Goal: Information Seeking & Learning: Learn about a topic

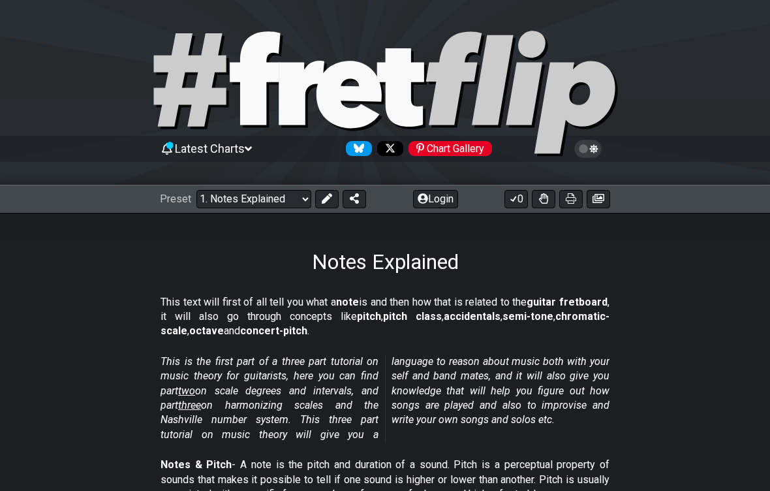
click at [268, 194] on select "Welcome to #fretflip! Initial Preset Custom Preset Minor Pentatonic Major Penta…" at bounding box center [254, 199] width 115 height 18
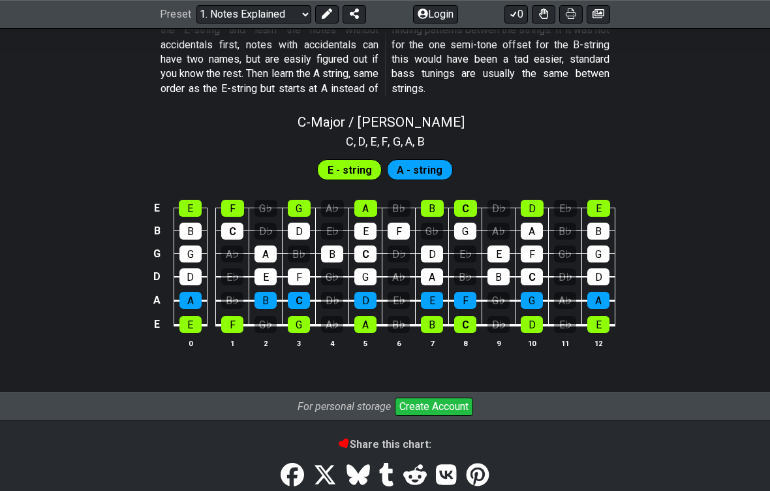
click at [351, 162] on span "E - string" at bounding box center [350, 170] width 44 height 19
click at [430, 161] on span "A - string" at bounding box center [420, 170] width 46 height 19
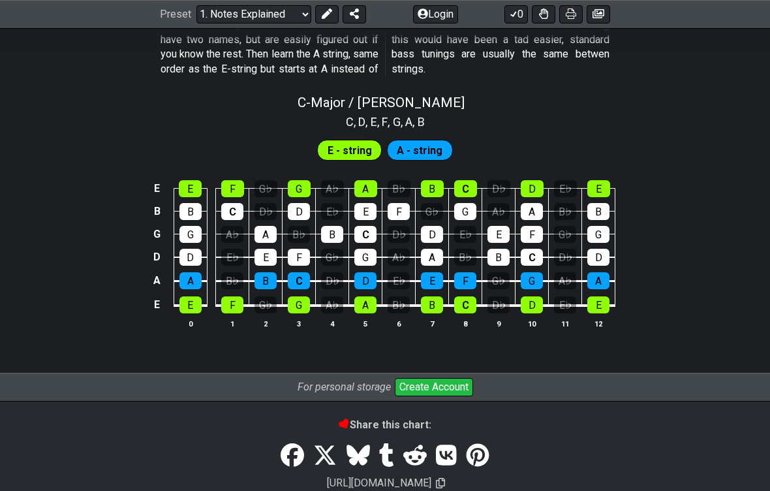
scroll to position [1255, 0]
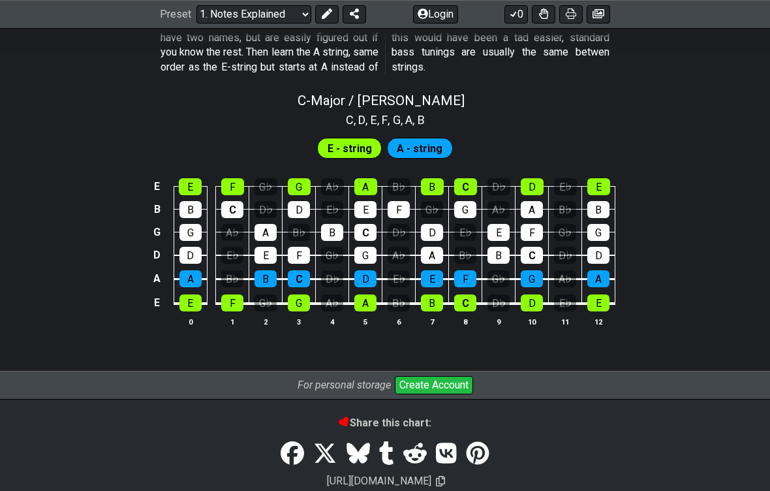
scroll to position [1235, 0]
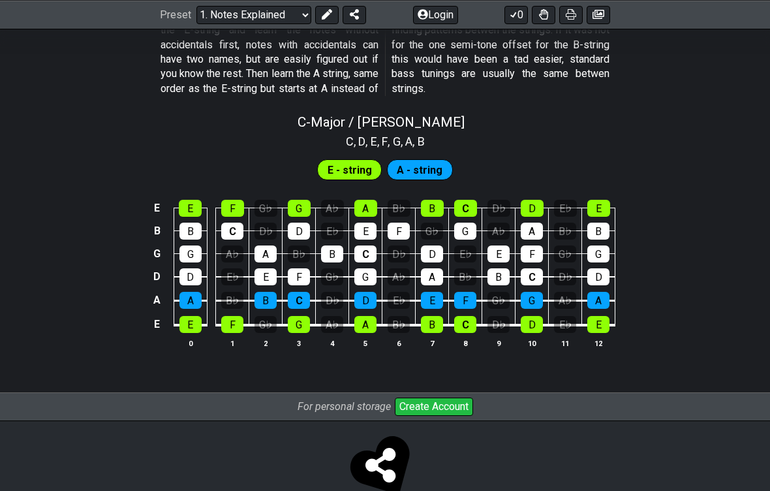
click at [265, 316] on div "G♭" at bounding box center [266, 324] width 22 height 17
click at [266, 336] on th "2" at bounding box center [265, 343] width 33 height 14
click at [272, 317] on div "G♭" at bounding box center [266, 324] width 22 height 17
click at [274, 316] on div "G♭" at bounding box center [266, 324] width 22 height 17
click at [277, 316] on div "G♭" at bounding box center [266, 324] width 22 height 17
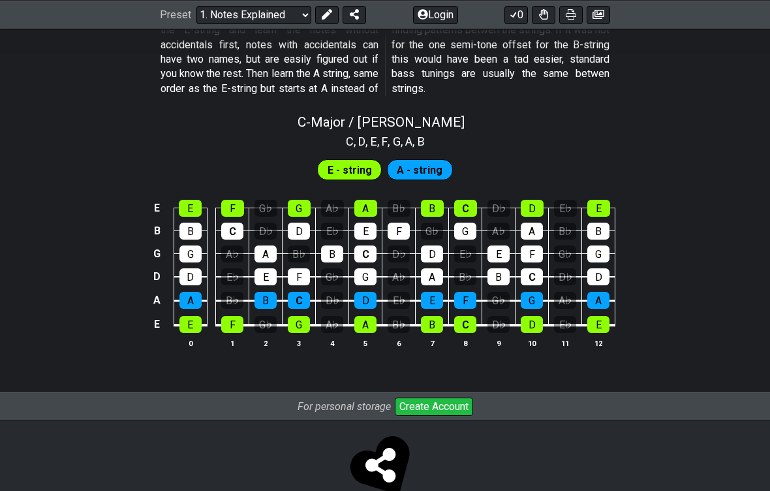
click at [277, 316] on div "G♭" at bounding box center [266, 324] width 22 height 17
click at [262, 316] on div "G♭" at bounding box center [266, 324] width 22 height 17
click at [261, 316] on div "G♭" at bounding box center [266, 324] width 22 height 17
click at [304, 316] on div "G" at bounding box center [299, 324] width 22 height 17
click at [294, 316] on div "G" at bounding box center [299, 324] width 22 height 17
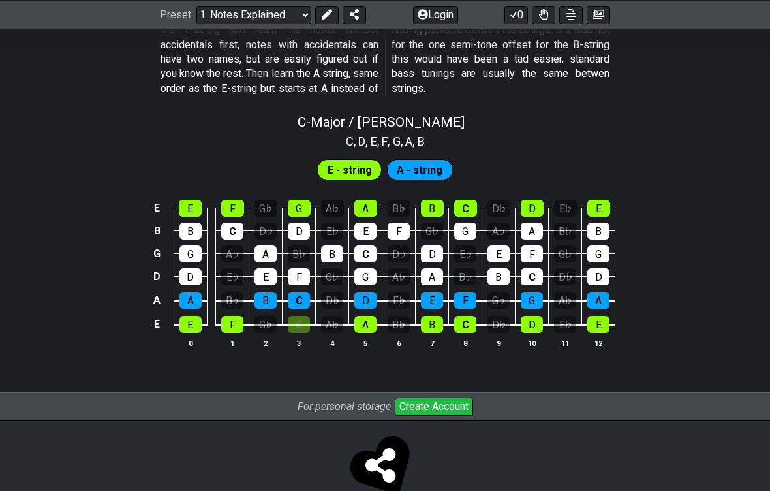
click at [296, 316] on div "G" at bounding box center [299, 324] width 22 height 17
click at [298, 316] on div "G" at bounding box center [299, 324] width 22 height 17
click at [430, 161] on span "A - string" at bounding box center [420, 170] width 46 height 19
click at [359, 161] on span "E - string" at bounding box center [350, 170] width 44 height 19
click at [420, 161] on span "A - string" at bounding box center [420, 170] width 46 height 19
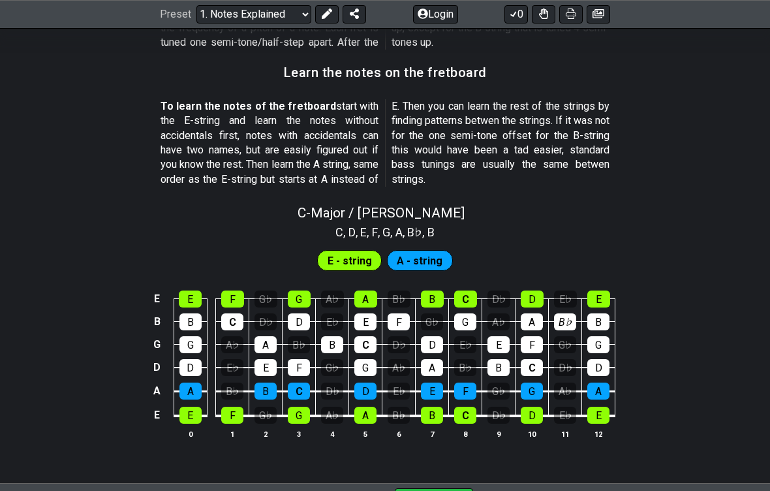
scroll to position [1135, 0]
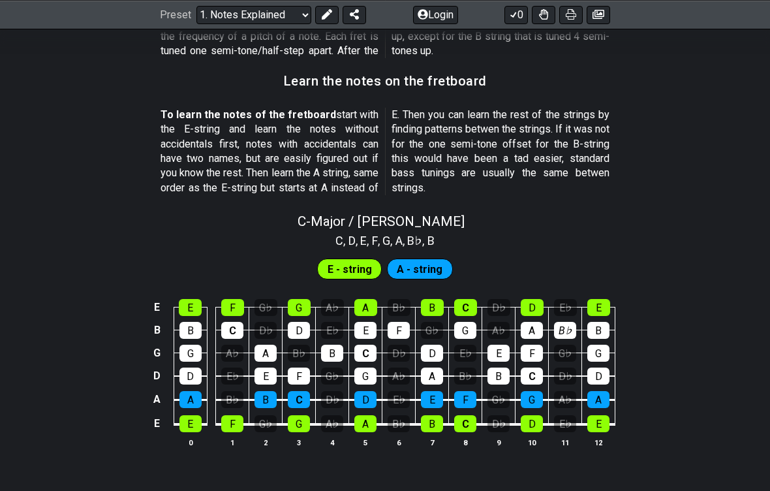
click at [279, 17] on select "Welcome to #fretflip! Initial Preset Custom Preset Minor Pentatonic Major Penta…" at bounding box center [254, 14] width 115 height 18
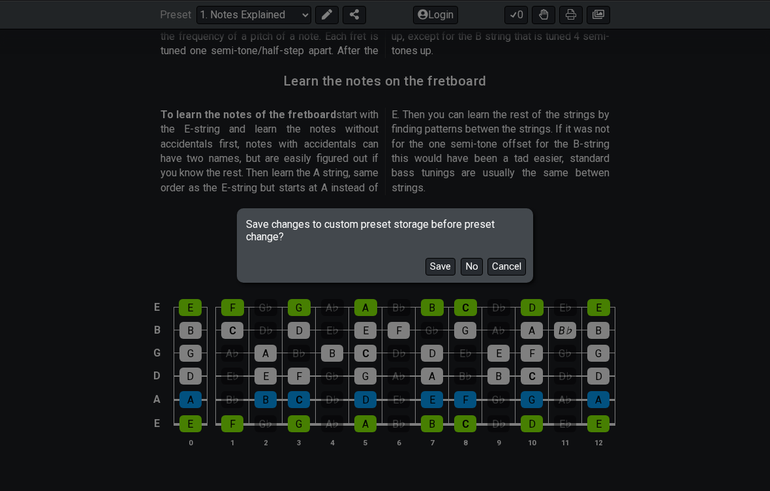
click at [473, 276] on button "No" at bounding box center [472, 267] width 22 height 18
select select "/scale-degrees-and-intervals"
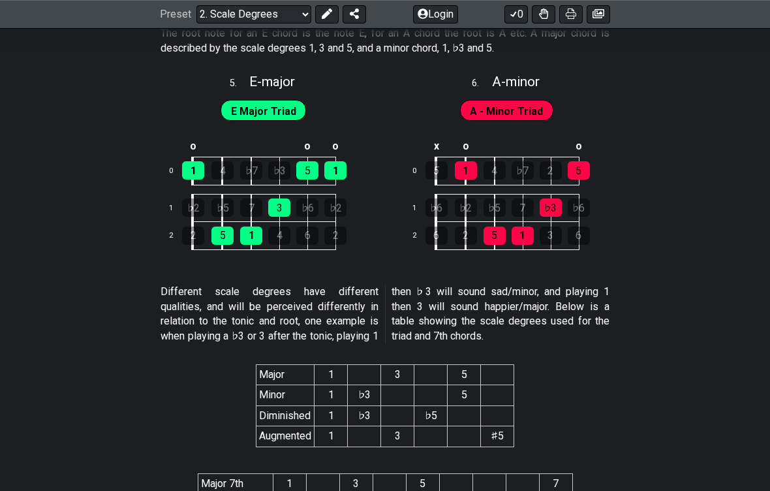
scroll to position [2220, 0]
